Goal: Task Accomplishment & Management: Complete application form

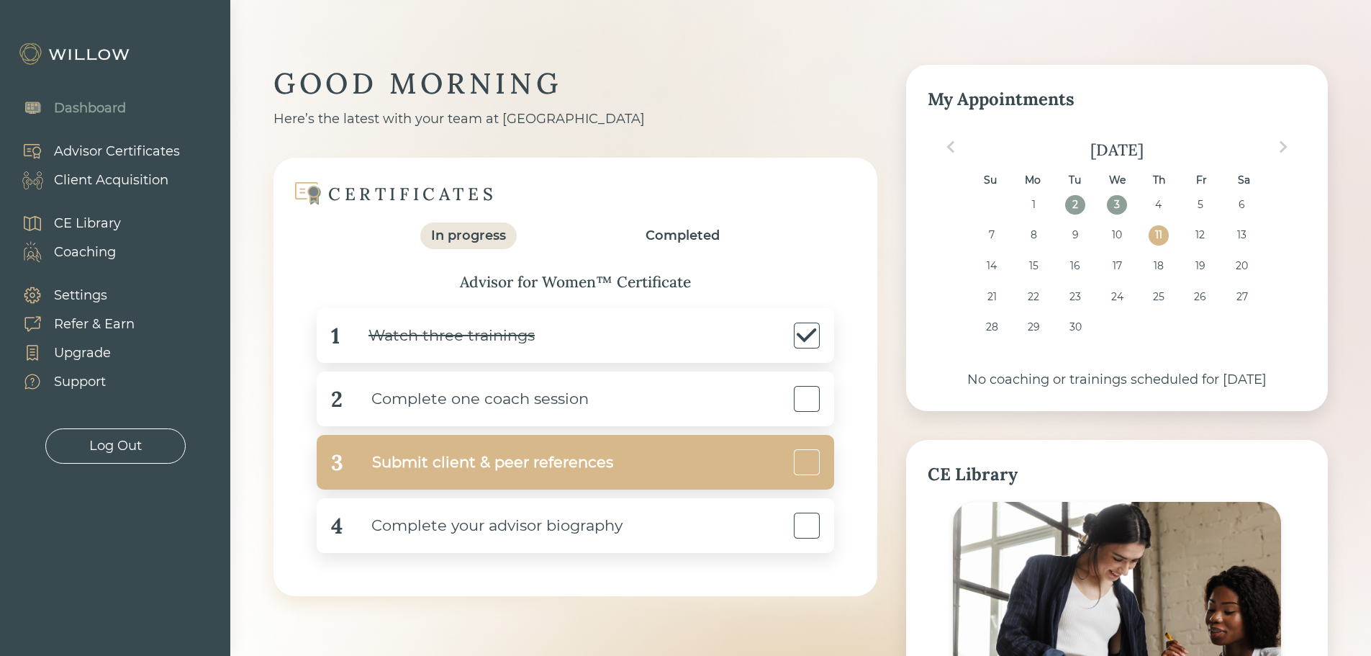
click at [670, 476] on div "3 Submit client & peer references" at bounding box center [576, 462] width 518 height 55
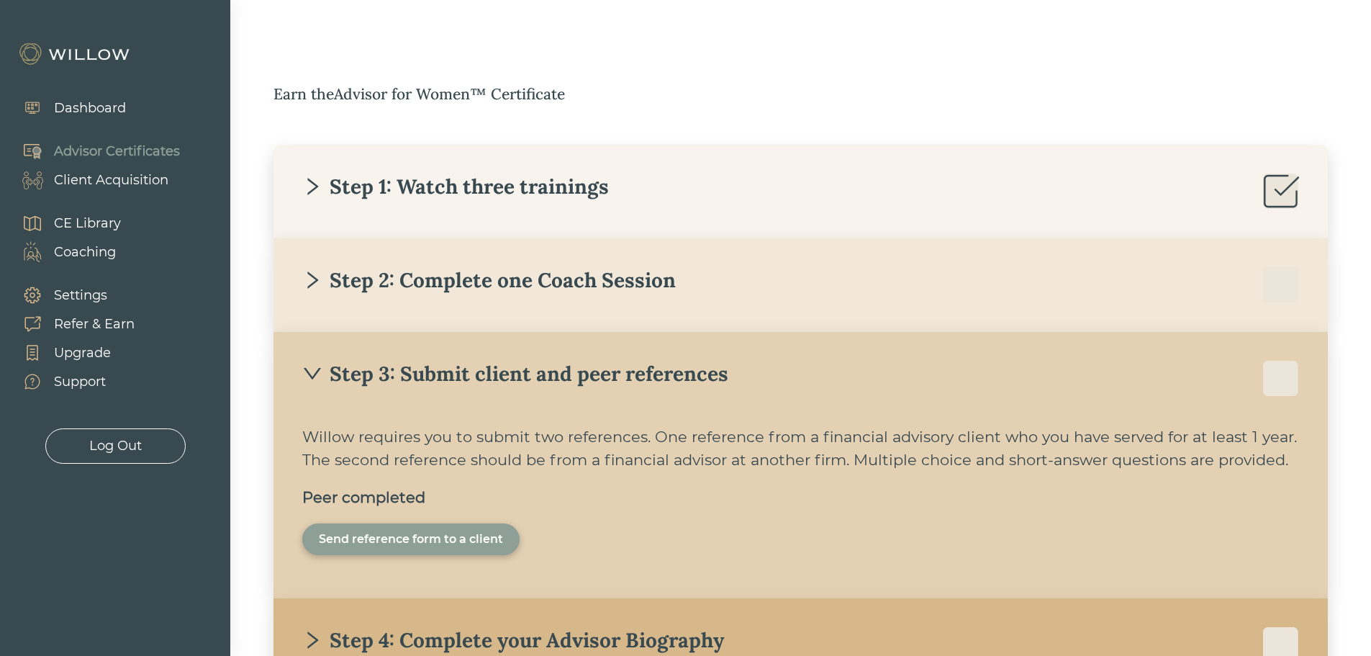
scroll to position [133, 0]
